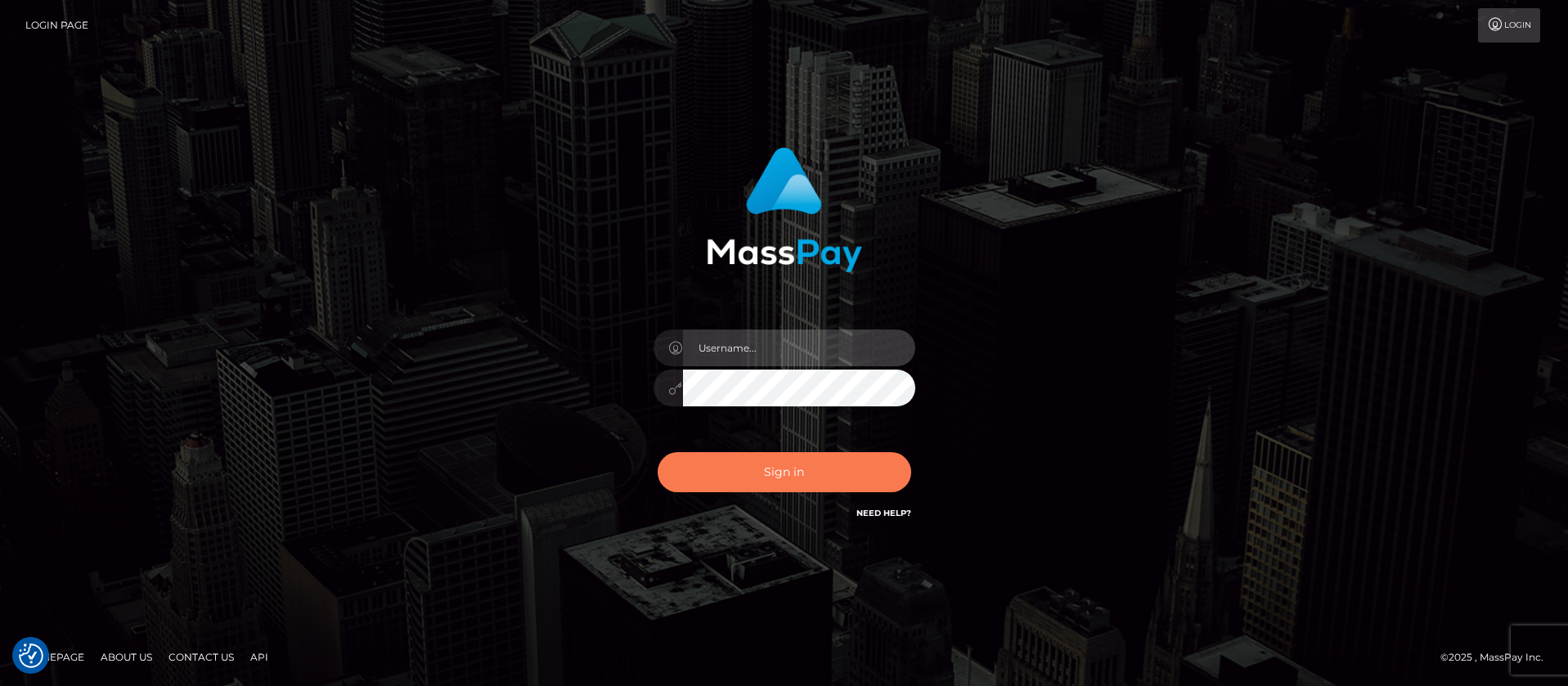
type input "balsaberisic"
click at [714, 486] on button "Sign in" at bounding box center [784, 471] width 254 height 40
type input "balsaberisic"
click at [714, 486] on button "Sign in" at bounding box center [784, 471] width 254 height 40
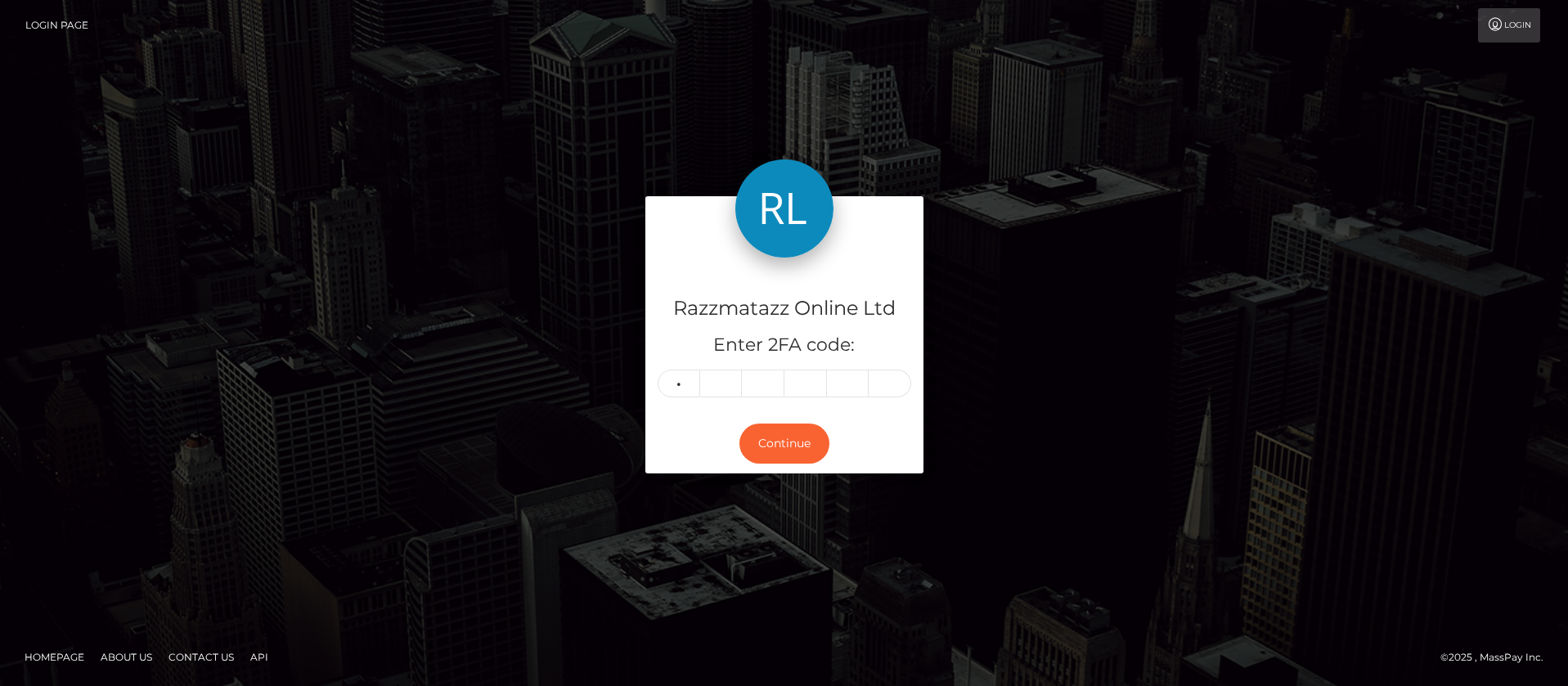
type input "6"
type input "0"
type input "8"
type input "5"
type input "6"
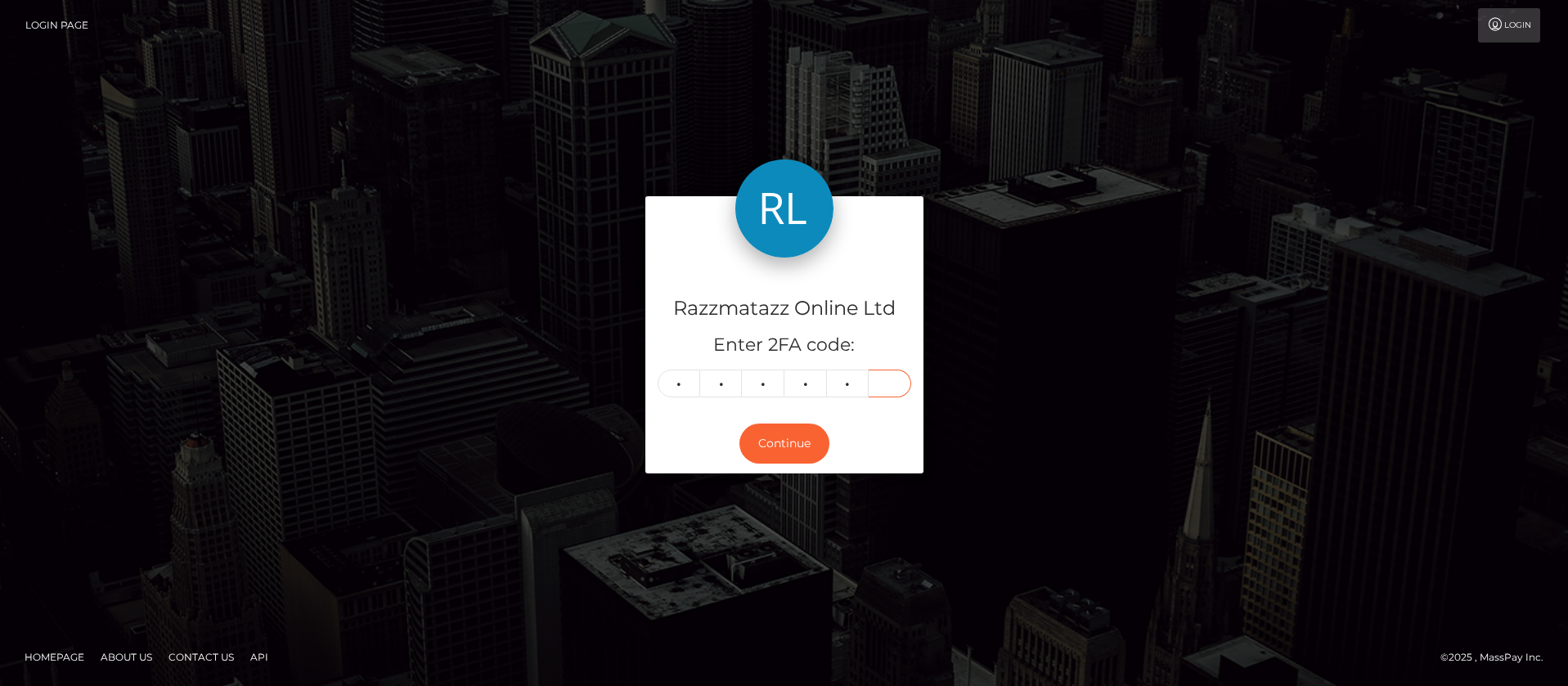
type input "4"
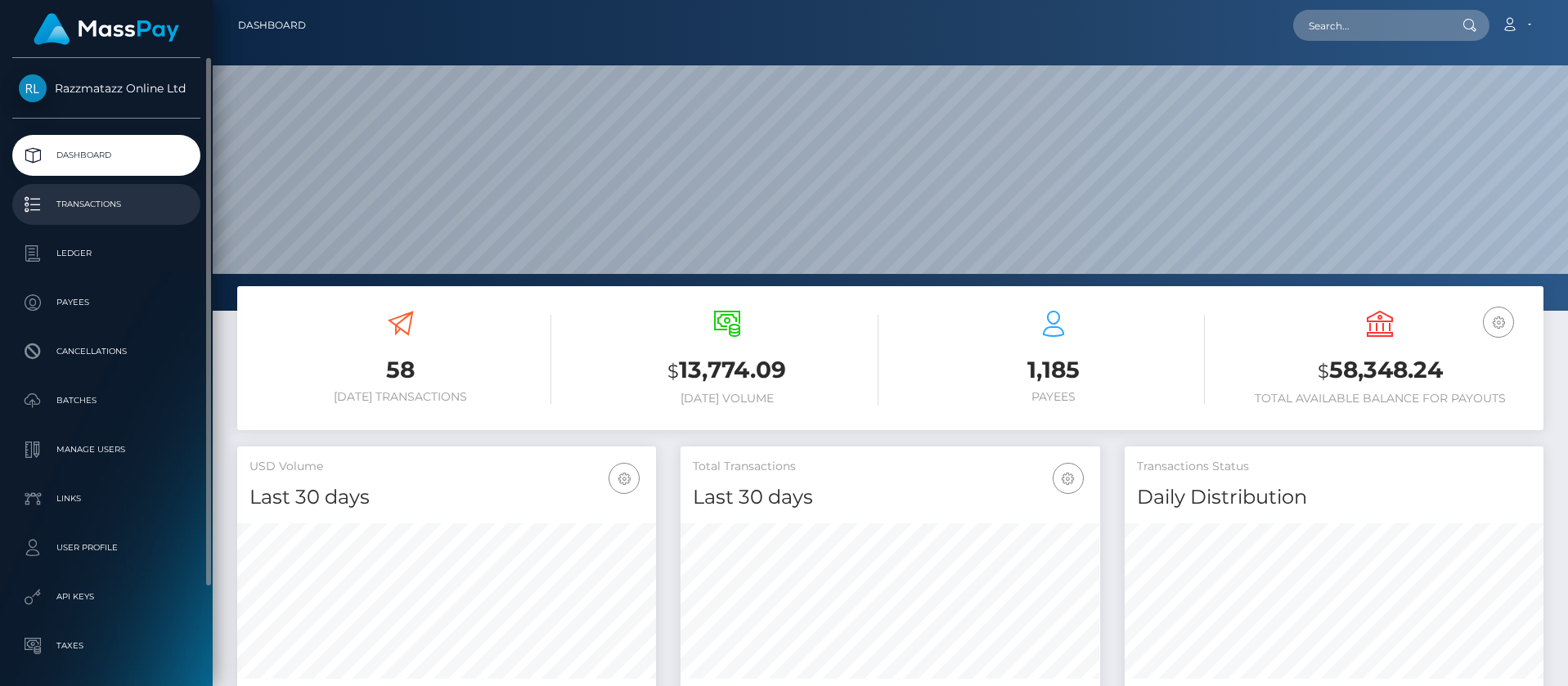
scroll to position [290, 420]
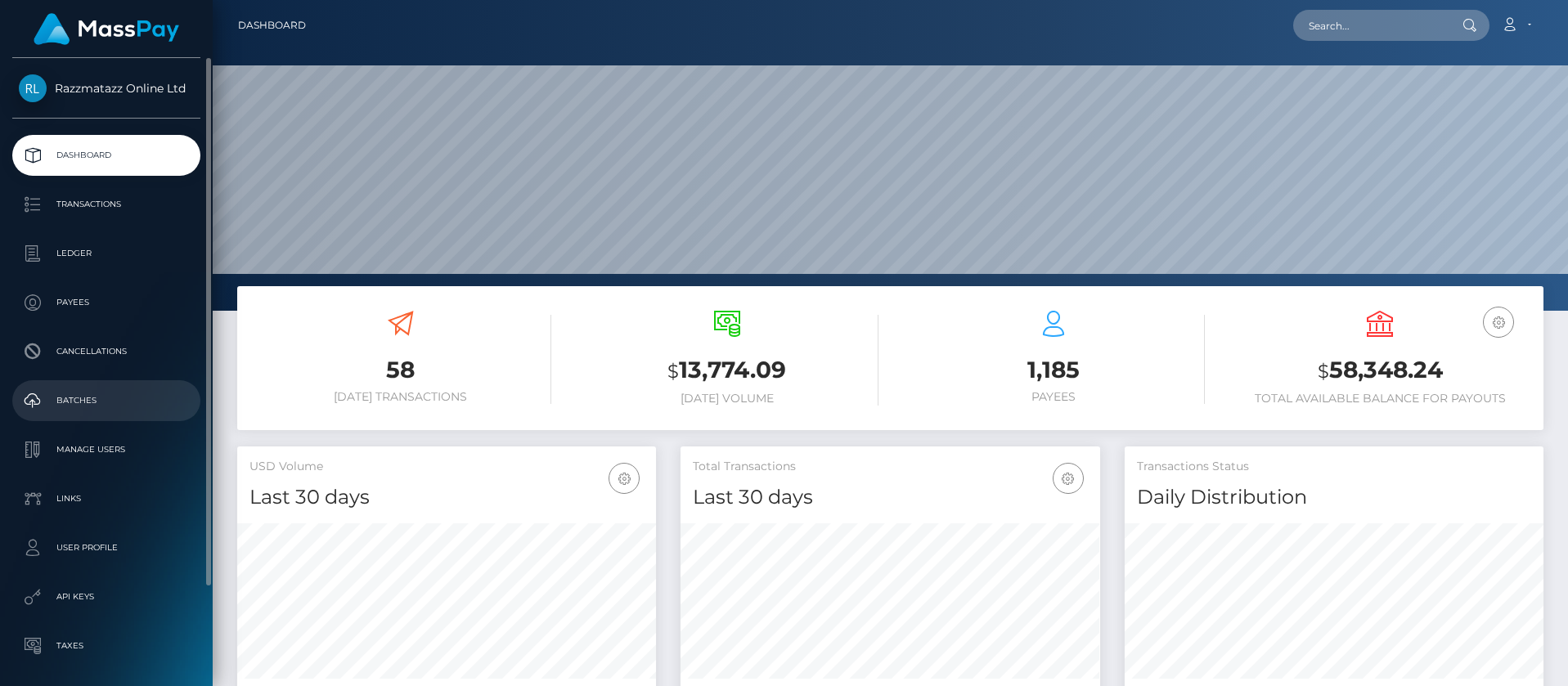
click at [76, 387] on link "Batches" at bounding box center [106, 401] width 188 height 41
